Goal: Obtain resource: Download file/media

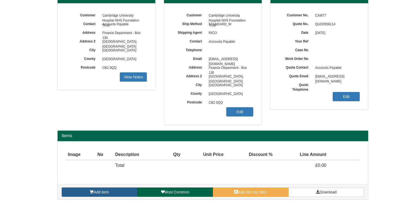
scroll to position [61, 0]
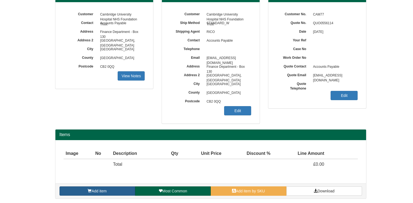
click at [118, 194] on link "Add item" at bounding box center [97, 191] width 76 height 9
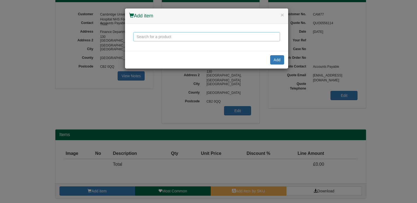
click at [167, 39] on input "text" at bounding box center [206, 36] width 147 height 9
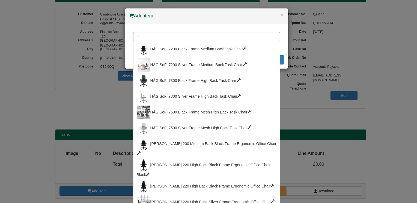
type input "f"
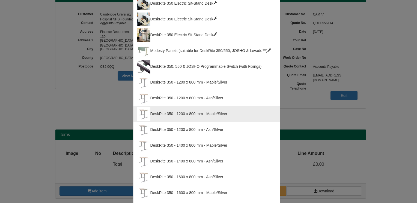
scroll to position [0, 0]
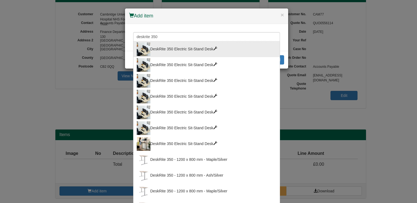
click at [211, 48] on div "DeskRite 350 Electric Sit-Stand Desk" at bounding box center [207, 50] width 140 height 14
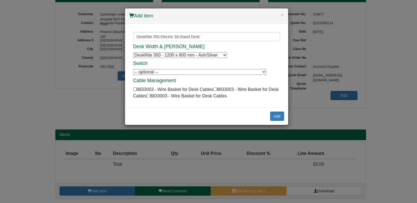
click at [224, 55] on select "DeskRite 350 - 1200 x 800 mm - Ash/Silver DeskRite 350 - 1200 x 800 mm - Ash/Si…" at bounding box center [180, 55] width 94 height 6
click at [235, 51] on div "Desk Width & Finish DeskRite 350 - 1200 x 800 mm - Ash/Silver DeskRite 350 - 12…" at bounding box center [206, 71] width 147 height 55
click at [215, 35] on input "DeskRite 350 Electric Sit-Stand Desk" at bounding box center [206, 36] width 147 height 9
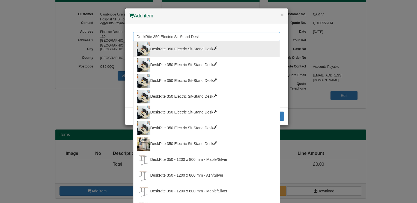
click at [202, 37] on input "DeskRite 350 Electric Sit-Stand Desk" at bounding box center [206, 36] width 147 height 9
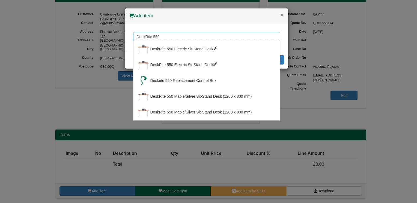
type input "DeskRite 550"
click at [281, 16] on button "×" at bounding box center [281, 15] width 3 height 6
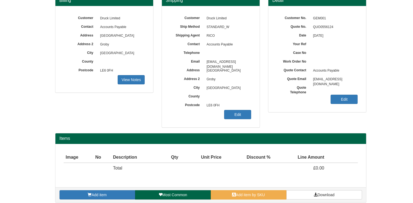
scroll to position [61, 0]
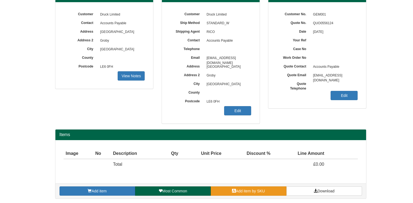
click at [250, 192] on span "Add item by SKU" at bounding box center [250, 191] width 29 height 4
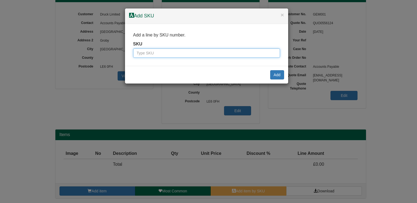
click at [153, 55] on input "text" at bounding box center [206, 53] width 147 height 9
drag, startPoint x: 145, startPoint y: 53, endPoint x: 142, endPoint y: 52, distance: 4.1
paste input "8814016"
type input "8814016"
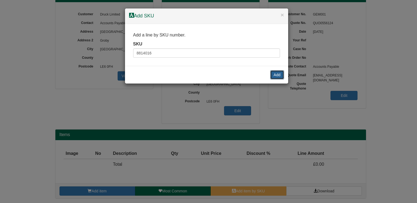
click at [275, 73] on button "Add" at bounding box center [277, 74] width 14 height 9
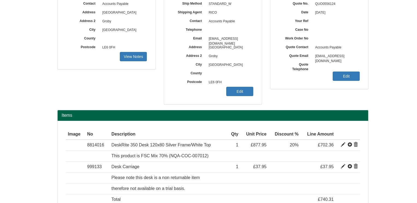
scroll to position [115, 0]
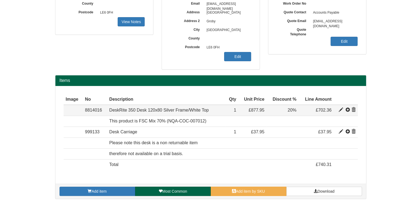
click at [340, 110] on span at bounding box center [340, 110] width 4 height 4
type input "DeskRite 350 Desk 120x80 Silver Frame/White Top"
type input "208.94"
type input "877.95"
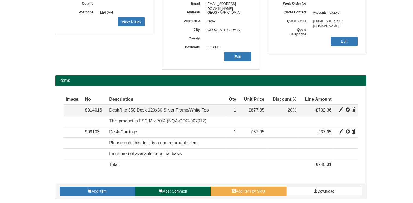
type input "1"
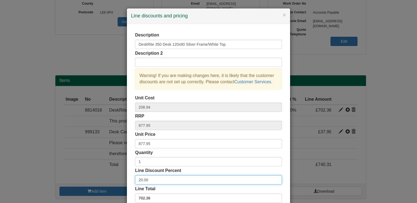
drag, startPoint x: 151, startPoint y: 181, endPoint x: 119, endPoint y: 169, distance: 33.7
click at [119, 180] on div "× Line discounts and pricing Description DeskRite 350 Desk 120x80 Silver Frame/…" at bounding box center [208, 101] width 417 height 203
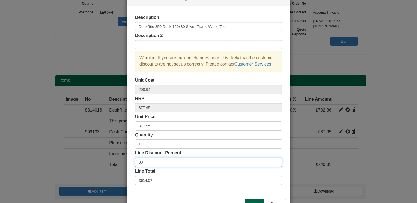
scroll to position [35, 0]
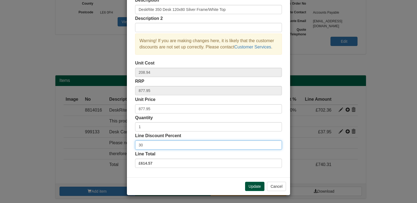
type input "30"
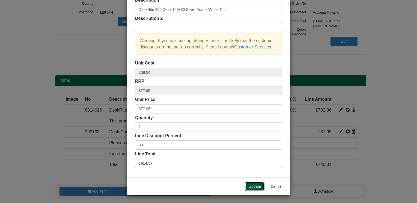
click at [255, 186] on button "Update" at bounding box center [254, 186] width 19 height 9
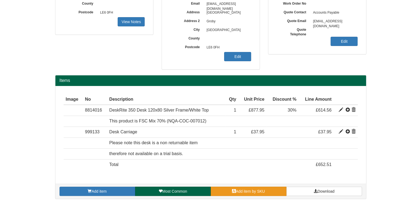
click at [249, 194] on link "Add item by SKU" at bounding box center [248, 191] width 76 height 9
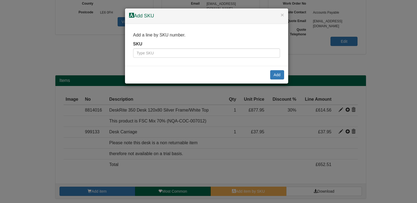
drag, startPoint x: 169, startPoint y: 53, endPoint x: 151, endPoint y: 91, distance: 42.6
click at [151, 91] on div "× Add SKU Add a line by SKU number. SKU Add" at bounding box center [208, 101] width 417 height 203
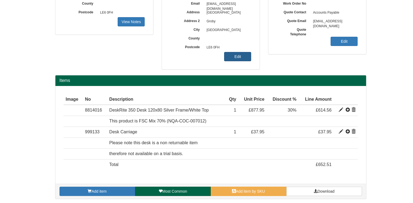
click at [236, 58] on link "Edit" at bounding box center [237, 56] width 27 height 9
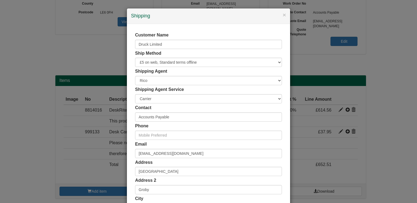
click at [298, 62] on div "× Shipping Customer Name Druck Limited Ship Method Free of Charge £5 Flat Rate …" at bounding box center [208, 101] width 417 height 203
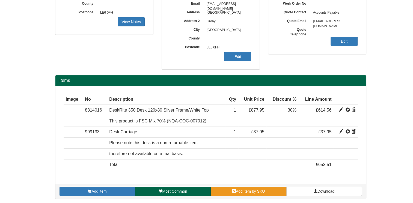
click at [245, 194] on link "Add item by SKU" at bounding box center [248, 191] width 76 height 9
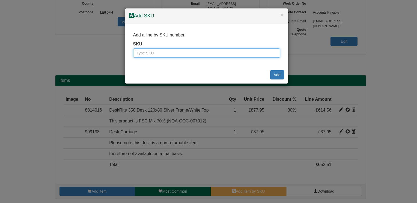
paste input "0374605"
type input "0374605"
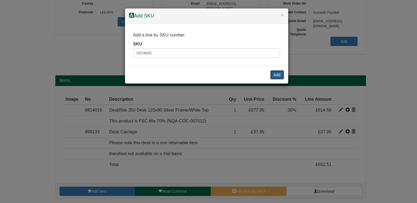
click at [276, 76] on button "Add" at bounding box center [277, 74] width 14 height 9
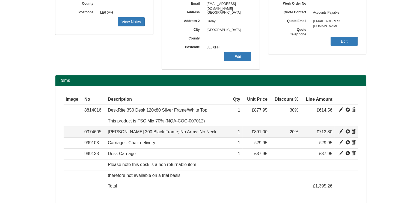
click at [341, 132] on span at bounding box center [340, 132] width 4 height 4
type input "[PERSON_NAME] 300 Black Frame; No Arms; No Neck"
type input "Select Black"
type input "445.50"
type input "891.00"
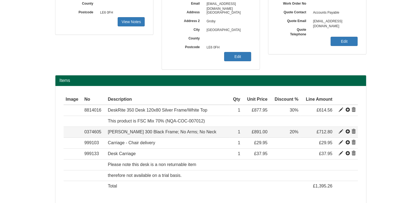
type input "891.00"
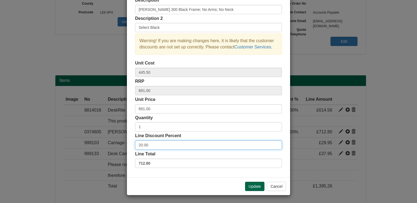
drag, startPoint x: 154, startPoint y: 143, endPoint x: 122, endPoint y: 147, distance: 32.6
click at [123, 147] on div "× Line discounts and pricing Description RH Mereo 300 Black Frame; No Arms; No …" at bounding box center [208, 101] width 417 height 203
type input "30"
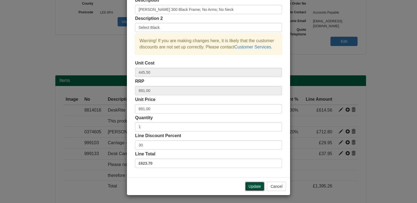
click at [254, 187] on button "Update" at bounding box center [254, 186] width 19 height 9
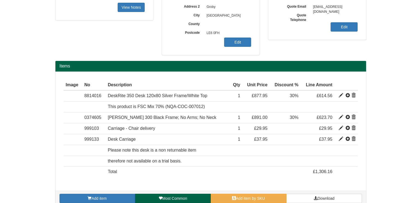
scroll to position [137, 0]
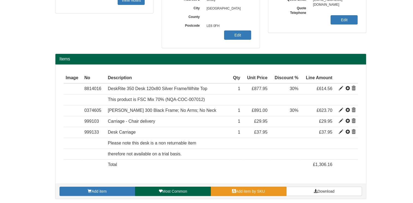
click at [266, 191] on link "Add item by SKU" at bounding box center [248, 191] width 76 height 9
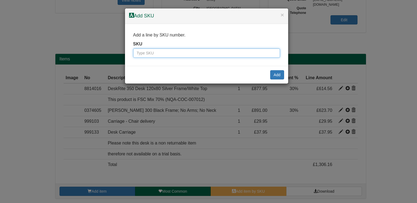
paste input "0374902"
type input "0374902"
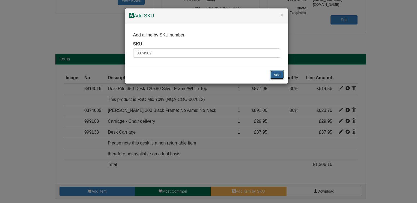
click at [277, 71] on button "Add" at bounding box center [277, 74] width 14 height 9
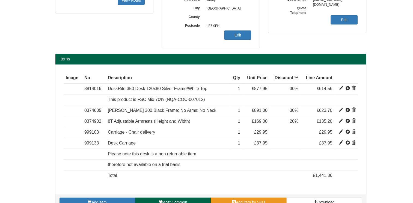
click at [247, 202] on span "Add item by SKU" at bounding box center [250, 202] width 29 height 4
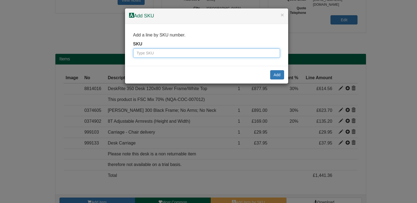
paste input "0374901"
type input "0374901"
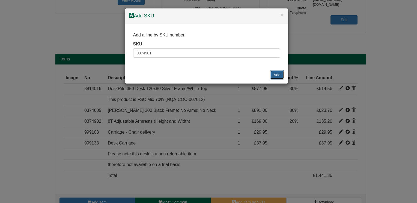
click at [276, 76] on button "Add" at bounding box center [277, 74] width 14 height 9
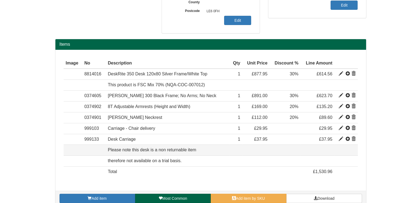
scroll to position [158, 0]
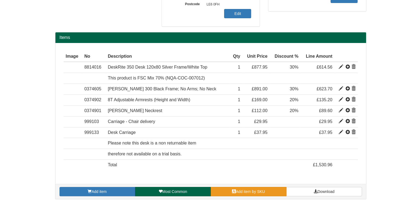
click at [259, 187] on link "Add item by SKU" at bounding box center [248, 191] width 76 height 9
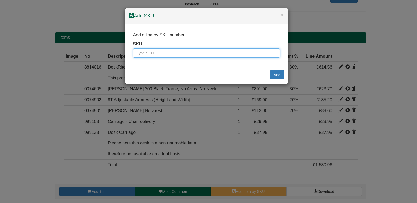
paste input "0374907"
type input "0374907"
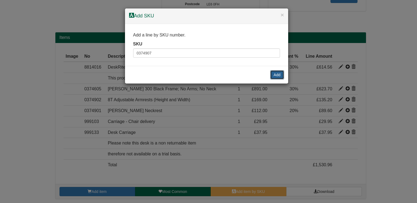
click at [277, 76] on button "Add" at bounding box center [277, 74] width 14 height 9
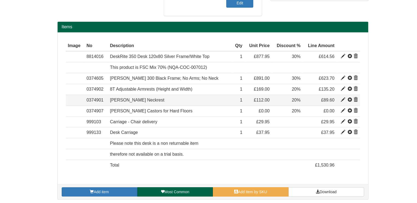
scroll to position [169, 0]
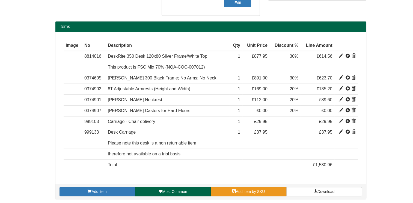
click at [249, 190] on span "Add item by SKU" at bounding box center [250, 192] width 29 height 4
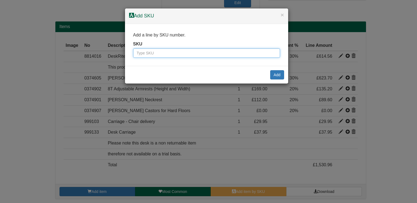
paste input "0345352BLA"
type input "0345352BLA"
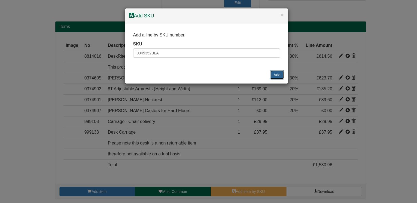
click at [275, 77] on button "Add" at bounding box center [277, 74] width 14 height 9
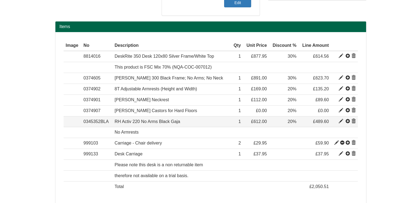
click at [339, 120] on span at bounding box center [340, 121] width 4 height 4
type input "RH Activ 220 No Arms Black Gaja"
type input "Gaja Black GA60999"
type input "285.00"
type input "612.00"
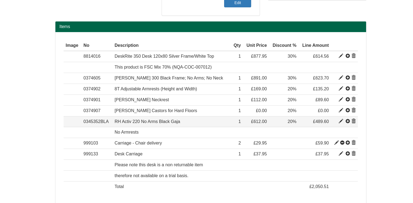
type input "612.00"
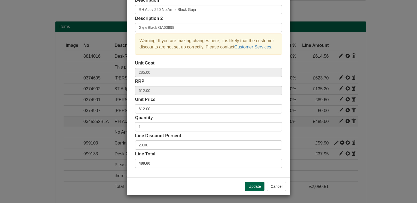
scroll to position [0, 0]
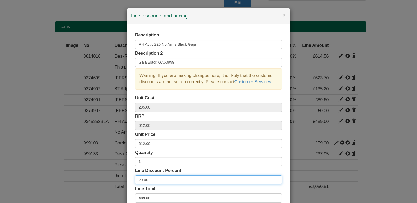
drag, startPoint x: 154, startPoint y: 180, endPoint x: 110, endPoint y: 184, distance: 44.1
click at [110, 184] on div "× Line discounts and pricing Description RH Activ 220 No Arms Black Gaja Descri…" at bounding box center [208, 101] width 417 height 203
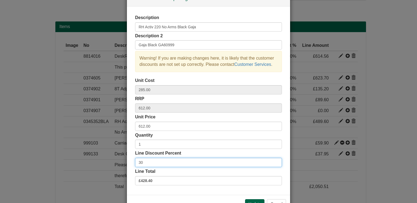
scroll to position [27, 0]
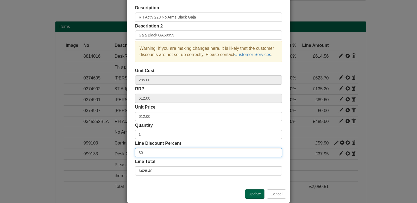
type input "30"
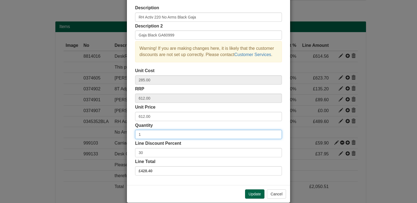
drag, startPoint x: 144, startPoint y: 135, endPoint x: 125, endPoint y: 137, distance: 18.9
click at [127, 137] on div "Description RH Activ 220 No Arms Black Gaja Description 2 Gaja Black GA60999 Wa…" at bounding box center [208, 91] width 163 height 189
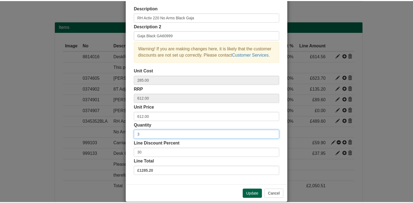
scroll to position [35, 0]
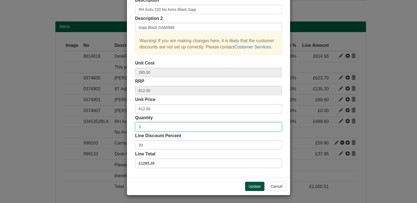
type input "3"
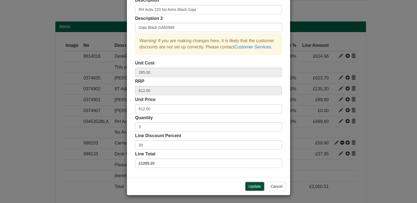
click at [252, 187] on button "Update" at bounding box center [254, 186] width 19 height 9
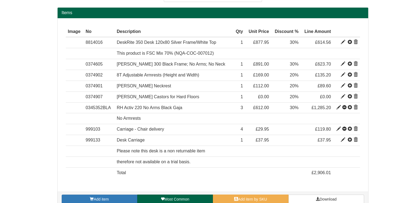
scroll to position [191, 0]
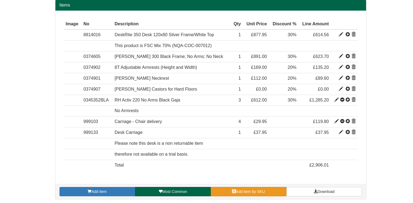
click at [243, 191] on span "Add item by SKU" at bounding box center [250, 192] width 29 height 4
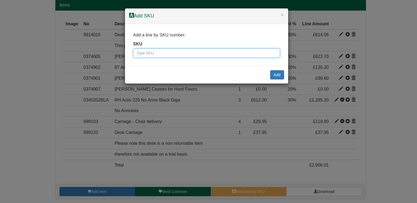
paste input "0361911"
type input "0361911"
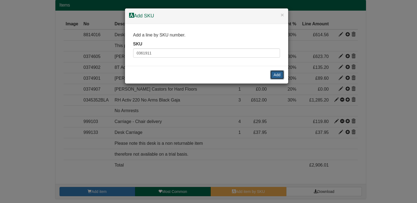
click at [278, 75] on button "Add" at bounding box center [277, 74] width 14 height 9
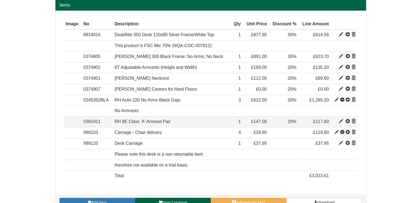
click at [341, 121] on span at bounding box center [340, 121] width 4 height 4
type input "RH 8E Class 'A' Armrest Pair"
type input "70.81"
type input "147.00"
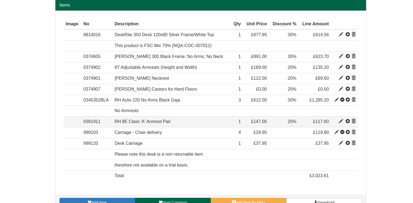
type input "1"
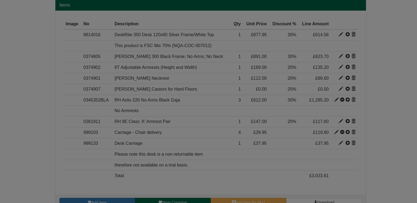
scroll to position [0, 0]
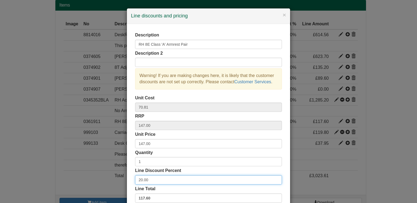
drag, startPoint x: 145, startPoint y: 183, endPoint x: 114, endPoint y: 185, distance: 31.5
click at [116, 185] on div "× Line discounts and pricing Description RH 8E Class 'A' Armrest Pair Descripti…" at bounding box center [208, 101] width 417 height 203
type input "30"
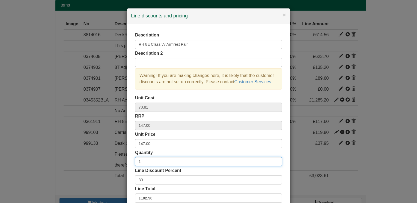
click at [149, 163] on input "1" at bounding box center [208, 161] width 147 height 9
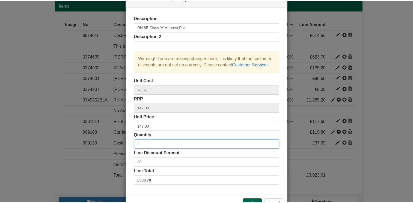
scroll to position [27, 0]
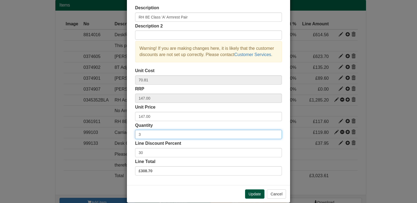
type input "3"
click at [252, 192] on button "Update" at bounding box center [254, 194] width 19 height 9
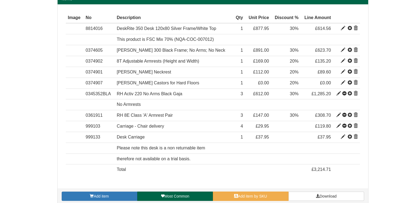
scroll to position [202, 0]
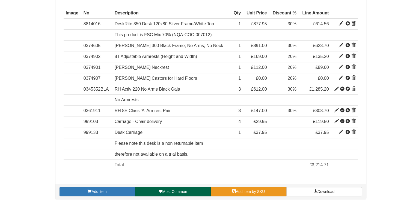
click at [255, 191] on span "Add item by SKU" at bounding box center [250, 192] width 29 height 4
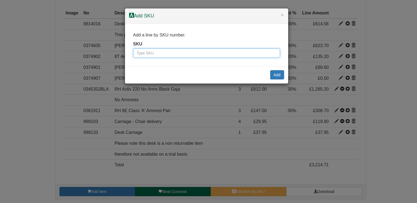
paste input "0374911"
type input "0374911"
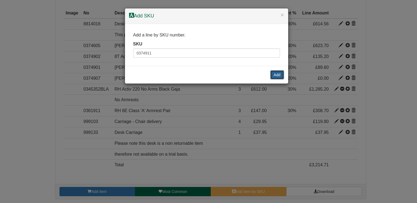
click at [278, 71] on button "Add" at bounding box center [277, 74] width 14 height 9
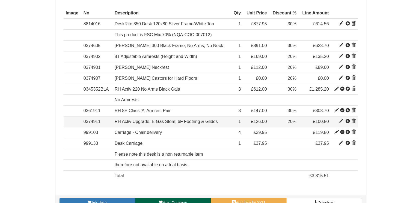
click at [340, 120] on span at bounding box center [340, 121] width 4 height 4
type input "RH Activ Upgrade: E Gas Stem; 6F Footring &amp; Glides"
type input "Base 5G black lacquered. Seat Height = 605-855mm"
type input "41.50"
type input "126.00"
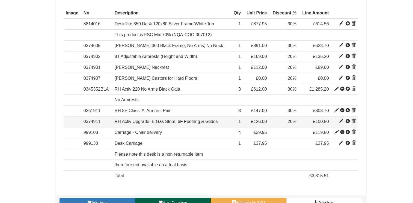
type input "126.00"
type input "1"
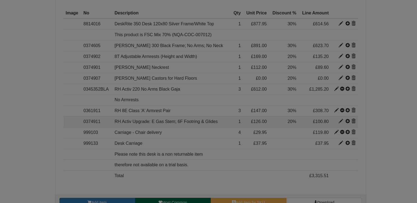
scroll to position [0, 0]
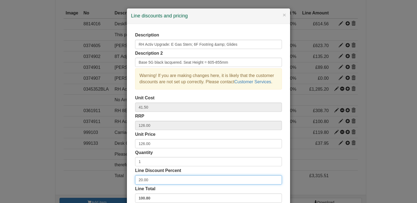
drag, startPoint x: 146, startPoint y: 179, endPoint x: 122, endPoint y: 182, distance: 24.5
click at [127, 182] on div "Description RH Activ Upgrade: E Gas Stem; 6F Footring &amp; Glides Description …" at bounding box center [208, 118] width 163 height 189
type input "30"
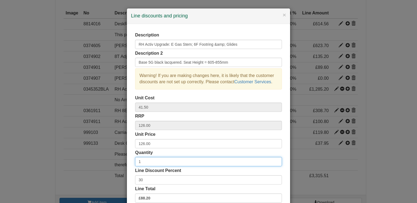
click at [147, 160] on input "1" at bounding box center [208, 161] width 147 height 9
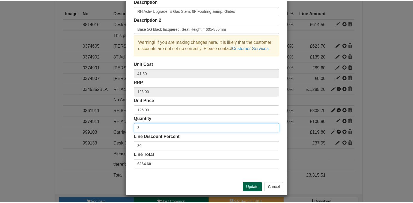
scroll to position [35, 0]
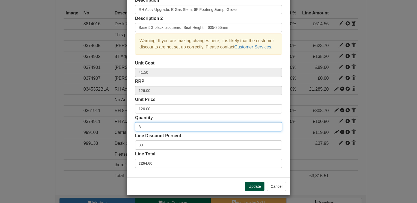
type input "3"
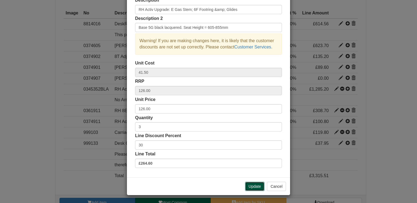
click at [252, 189] on button "Update" at bounding box center [254, 186] width 19 height 9
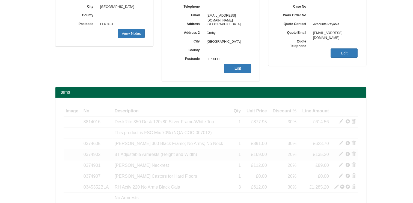
scroll to position [213, 0]
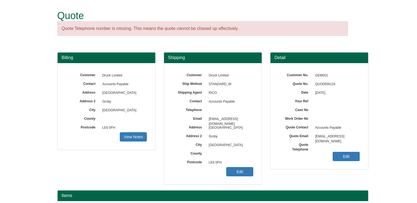
scroll to position [210, 0]
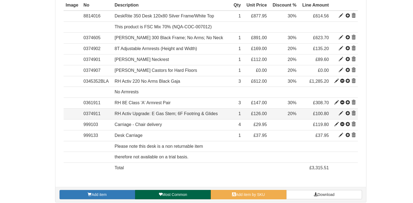
click at [341, 112] on span at bounding box center [340, 114] width 4 height 4
type input "RH Activ Upgrade: E Gas Stem; 6F Footring &amp; Glides"
type input "Base 5G black lacquered. Seat Height = 605-855mm"
type input "41.50"
type input "126.00"
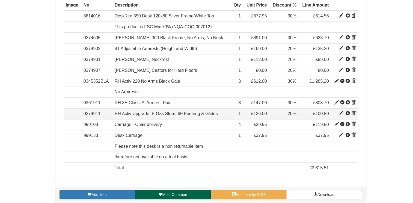
type input "126.00"
type input "1"
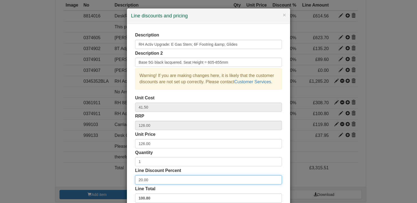
drag, startPoint x: 152, startPoint y: 179, endPoint x: 122, endPoint y: 184, distance: 29.6
click at [122, 184] on div "× Line discounts and pricing Description RH Activ Upgrade: E Gas Stem; 6F Footr…" at bounding box center [208, 101] width 417 height 203
type input "30"
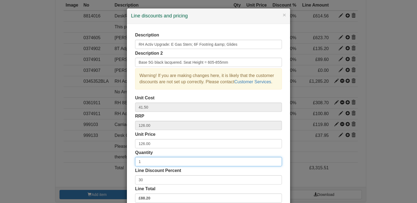
drag, startPoint x: 146, startPoint y: 163, endPoint x: 125, endPoint y: 167, distance: 22.0
click at [127, 167] on div "Description RH Activ Upgrade: E Gas Stem; 6F Footring &amp; Glides Description …" at bounding box center [208, 118] width 163 height 189
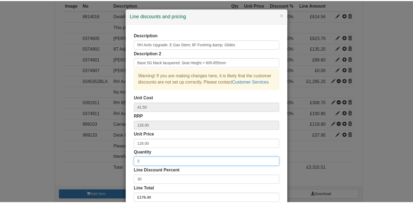
scroll to position [35, 0]
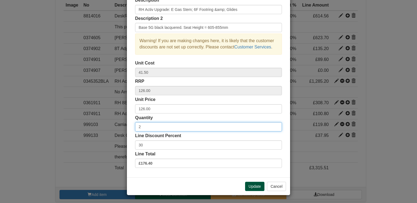
type input "2"
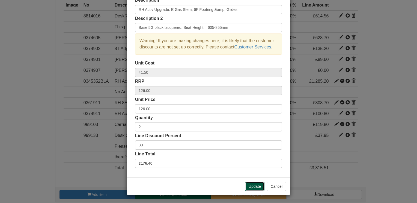
click at [255, 186] on button "Update" at bounding box center [254, 186] width 19 height 9
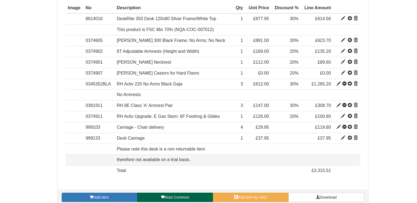
scroll to position [213, 0]
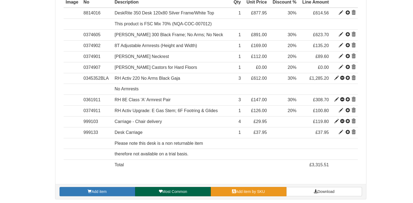
click at [246, 190] on span "Add item by SKU" at bounding box center [250, 192] width 29 height 4
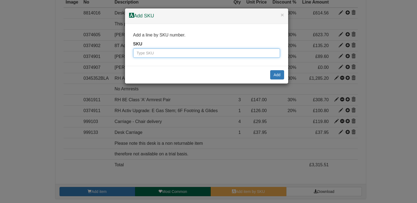
paste input "0361709U"
type input "0361709U"
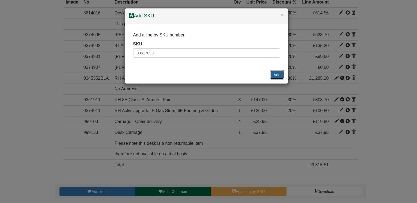
click at [276, 79] on button "Add" at bounding box center [277, 74] width 14 height 9
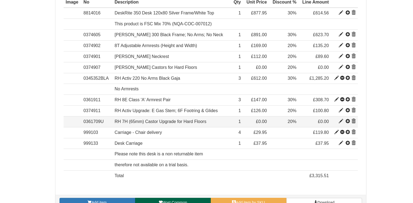
click at [340, 122] on span at bounding box center [340, 121] width 4 height 4
type input "RH 7H (65mm) Castor Upgrade for Hard Floors"
type input "5.00"
type input "0.00"
type input "1"
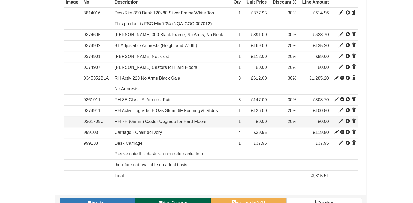
type input "20.00"
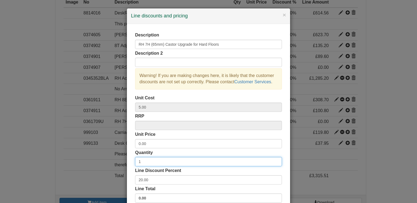
drag, startPoint x: 134, startPoint y: 165, endPoint x: 124, endPoint y: 166, distance: 9.6
click at [127, 166] on div "Description RH 7H (65mm) Castor Upgrade for Hard Floors Description 2 Warning! …" at bounding box center [208, 118] width 163 height 189
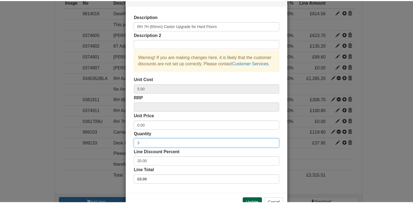
scroll to position [35, 0]
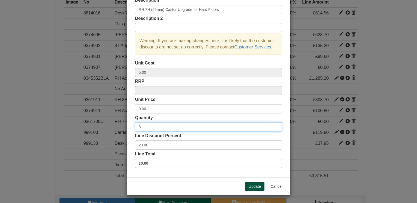
type input "3"
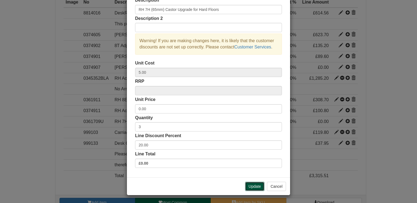
click at [250, 188] on button "Update" at bounding box center [254, 186] width 19 height 9
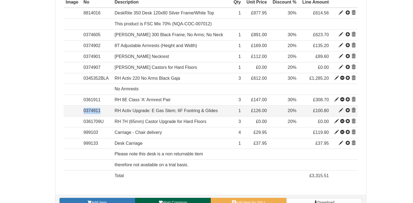
drag, startPoint x: 101, startPoint y: 109, endPoint x: 83, endPoint y: 111, distance: 18.5
click at [83, 111] on td "0374911" at bounding box center [96, 111] width 31 height 11
drag, startPoint x: 83, startPoint y: 111, endPoint x: 91, endPoint y: 111, distance: 7.6
copy td "0374911"
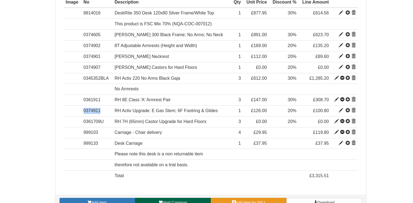
click at [225, 200] on link "Add item by SKU" at bounding box center [248, 202] width 76 height 9
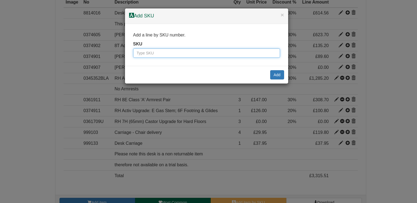
paste input "0374911"
type input "0374911"
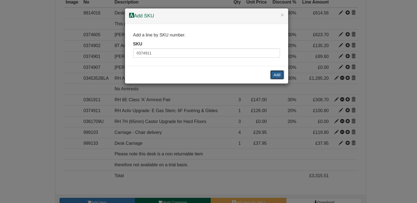
click at [281, 76] on button "Add" at bounding box center [277, 74] width 14 height 9
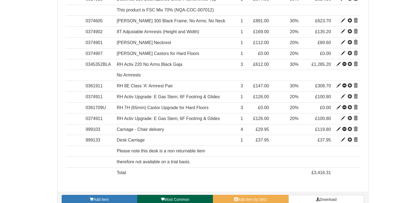
scroll to position [234, 0]
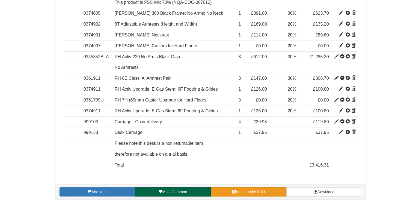
click at [245, 192] on span "Add item by SKU" at bounding box center [250, 192] width 29 height 4
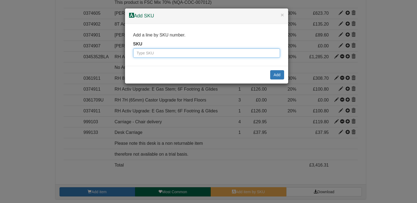
paste input "0374911"
type input "0374911"
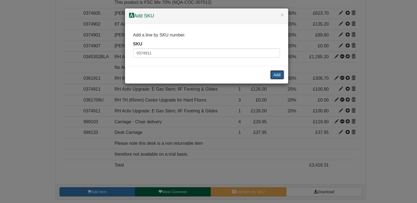
click at [272, 75] on button "Add" at bounding box center [277, 74] width 14 height 9
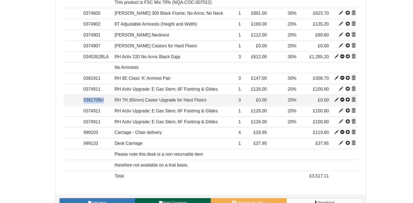
drag, startPoint x: 106, startPoint y: 98, endPoint x: 82, endPoint y: 99, distance: 23.5
click at [82, 99] on td "0361709U" at bounding box center [96, 100] width 31 height 11
drag, startPoint x: 82, startPoint y: 99, endPoint x: 89, endPoint y: 99, distance: 6.3
copy td "0361709U"
click at [352, 98] on span at bounding box center [353, 100] width 4 height 4
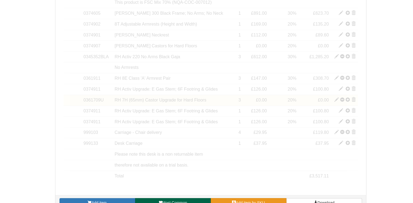
click at [252, 201] on span "Add item by SKU" at bounding box center [250, 203] width 29 height 4
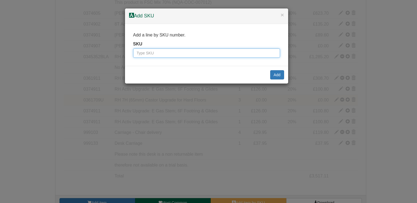
paste input "0361709U"
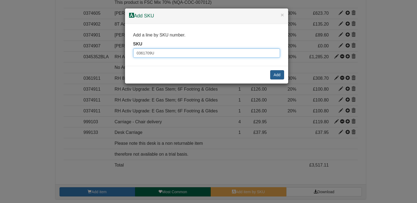
type input "0361709U"
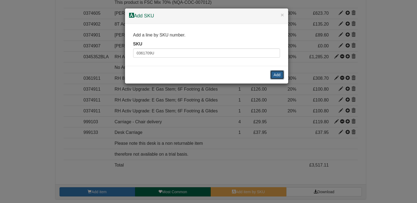
click at [271, 76] on button "Add" at bounding box center [277, 74] width 14 height 9
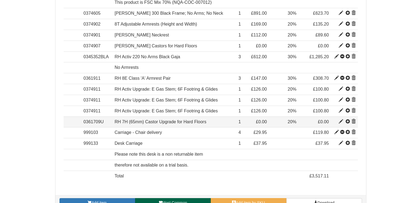
click at [338, 123] on td at bounding box center [343, 122] width 27 height 11
click at [339, 123] on span at bounding box center [340, 122] width 4 height 4
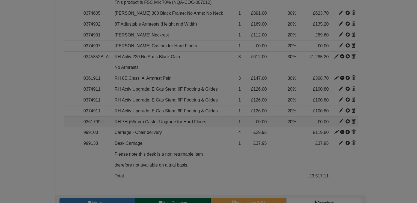
scroll to position [0, 0]
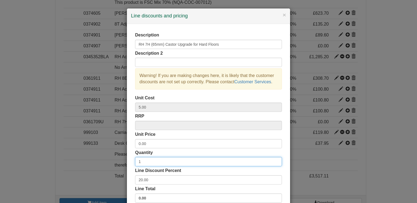
drag, startPoint x: 143, startPoint y: 159, endPoint x: 124, endPoint y: 158, distance: 18.9
click at [128, 160] on div "Description RH 7H (65mm) Castor Upgrade for Hard Floors Description 2 Warning! …" at bounding box center [208, 118] width 163 height 189
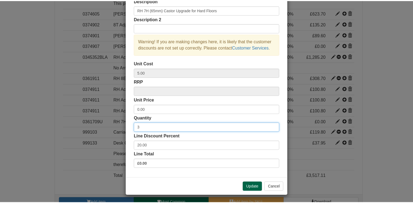
scroll to position [35, 0]
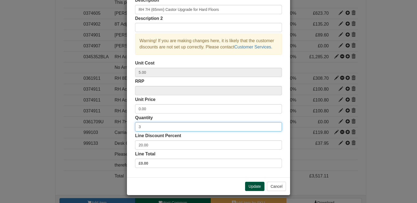
type input "3"
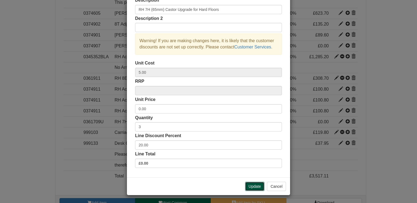
click at [252, 185] on button "Update" at bounding box center [254, 186] width 19 height 9
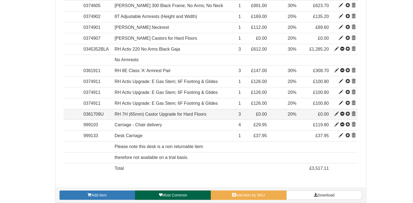
scroll to position [245, 0]
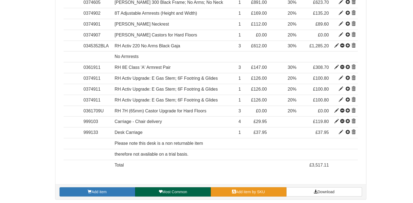
click at [252, 190] on span "Add item by SKU" at bounding box center [250, 192] width 29 height 4
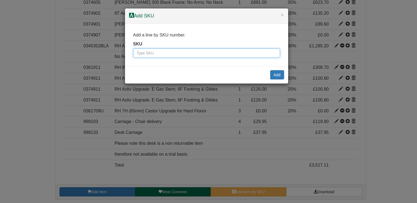
paste input "0345352BLA"
type input "0345352BLA"
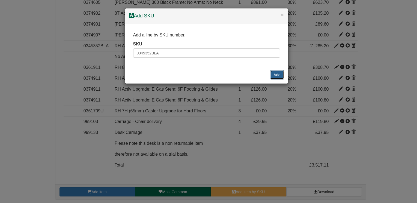
click at [274, 74] on button "Add" at bounding box center [277, 74] width 14 height 9
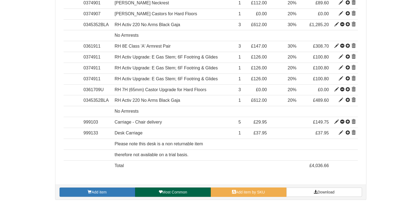
scroll to position [267, 0]
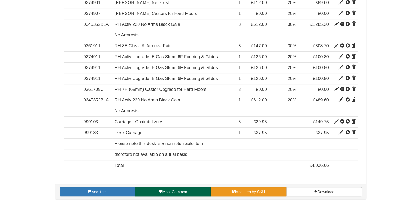
click at [242, 190] on span "Add item by SKU" at bounding box center [250, 192] width 29 height 4
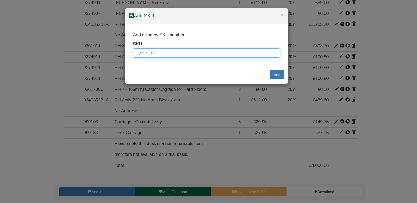
paste input "0361911"
type input "0361911"
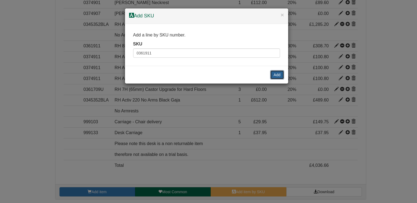
click at [279, 75] on button "Add" at bounding box center [277, 74] width 14 height 9
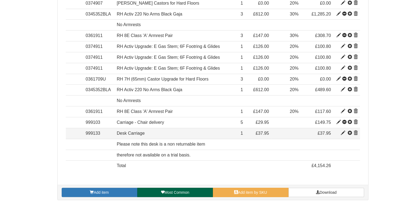
scroll to position [277, 0]
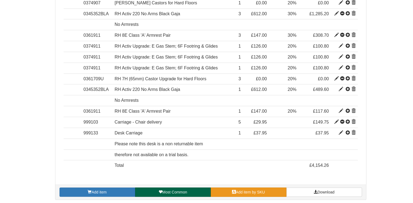
click at [263, 190] on span "Add item by SKU" at bounding box center [250, 192] width 29 height 4
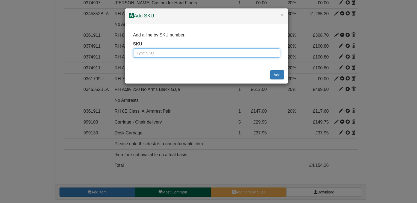
paste input "0374911"
type input "0374911"
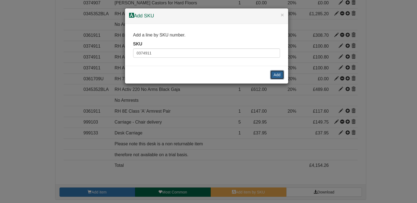
click at [279, 73] on button "Add" at bounding box center [277, 74] width 14 height 9
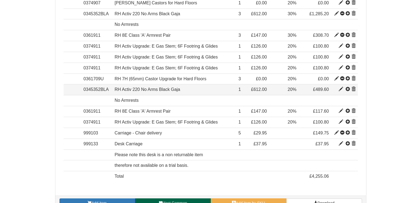
click at [340, 89] on span at bounding box center [340, 89] width 4 height 4
type input "RH Activ 220 No Arms Black Gaja"
type input "Gaja Black GA60999"
type input "285.00"
type input "612.00"
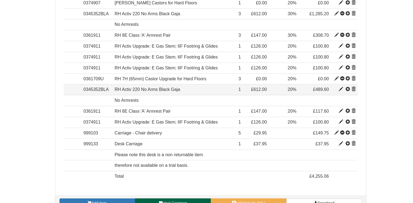
type input "612.00"
type input "1"
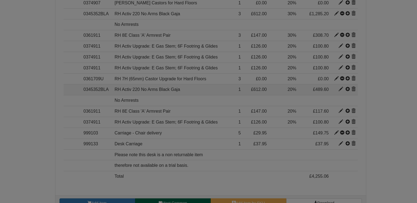
scroll to position [0, 0]
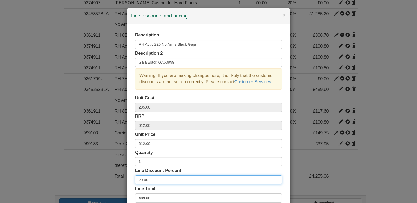
drag, startPoint x: 148, startPoint y: 176, endPoint x: 128, endPoint y: 183, distance: 20.3
click at [128, 182] on div "Description RH Activ 220 No Arms Black Gaja Description 2 Gaja Black GA60999 Wa…" at bounding box center [208, 118] width 163 height 189
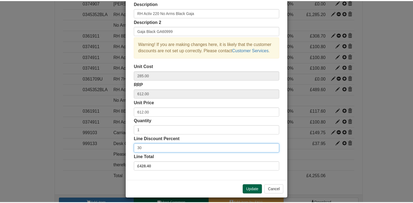
scroll to position [35, 0]
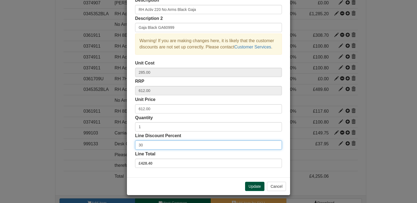
type input "30"
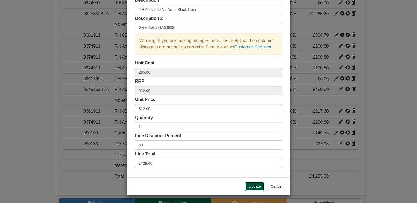
click at [252, 187] on button "Update" at bounding box center [254, 186] width 19 height 9
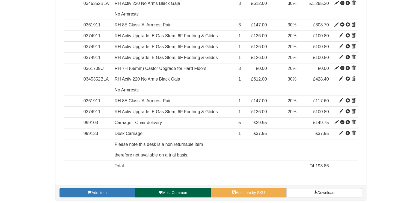
scroll to position [288, 0]
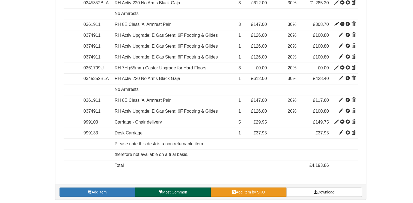
click at [250, 190] on span "Add item by SKU" at bounding box center [250, 192] width 29 height 4
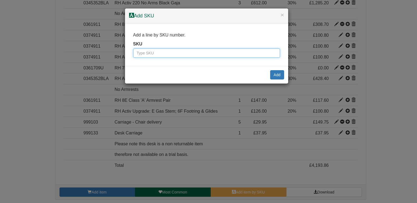
paste input "0361709U"
type input "0361709U"
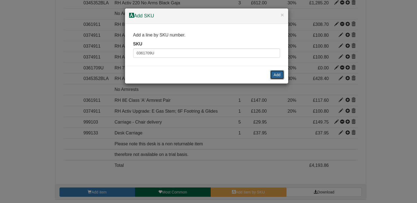
click at [277, 75] on button "Add" at bounding box center [277, 74] width 14 height 9
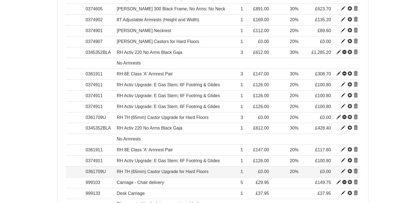
scroll to position [234, 0]
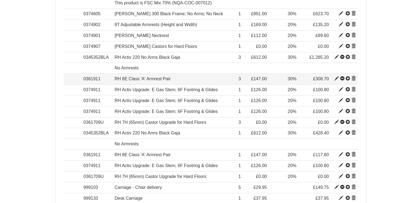
click at [336, 77] on span at bounding box center [336, 79] width 4 height 4
type input "RH 8E Class 'A' Armrest Pair"
type input "70.81"
type input "147.00"
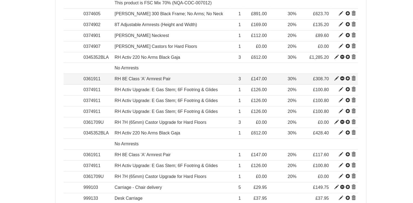
type input "3"
type input "30.00"
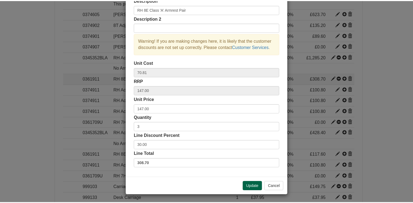
scroll to position [0, 0]
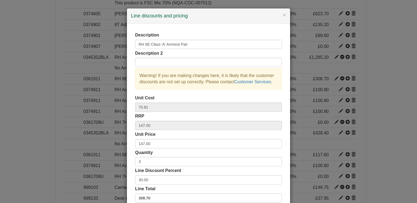
click at [38, 84] on div "× Line discounts and pricing Description RH 8E Class 'A' Armrest Pair Descripti…" at bounding box center [208, 101] width 417 height 203
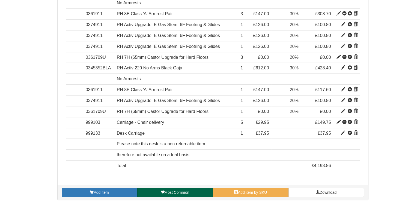
scroll to position [299, 0]
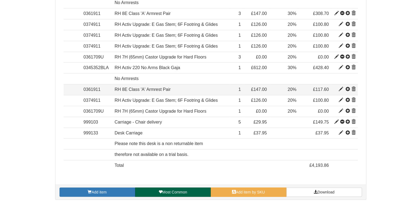
click at [339, 88] on span at bounding box center [340, 89] width 4 height 4
type input "1"
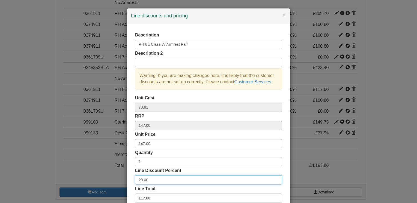
drag, startPoint x: 147, startPoint y: 182, endPoint x: 101, endPoint y: 177, distance: 46.3
click at [104, 182] on div "× Line discounts and pricing Description RH 8E Class 'A' Armrest Pair Descripti…" at bounding box center [208, 101] width 417 height 203
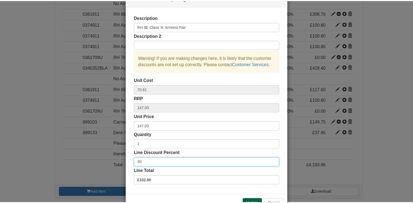
scroll to position [35, 0]
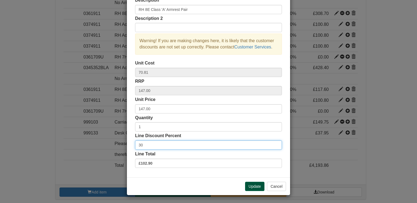
type input "30"
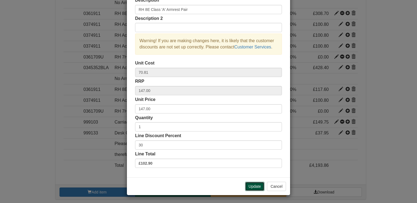
click at [262, 188] on button "Update" at bounding box center [254, 186] width 19 height 9
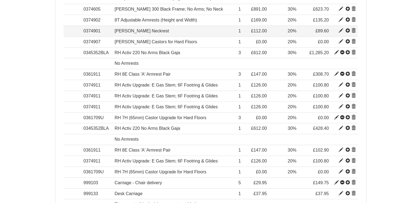
scroll to position [299, 0]
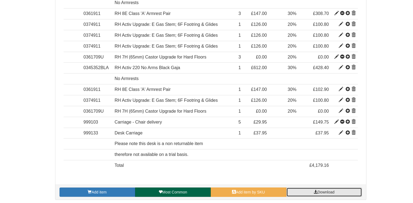
click at [322, 191] on span "Download" at bounding box center [325, 192] width 17 height 4
